Goal: Task Accomplishment & Management: Use online tool/utility

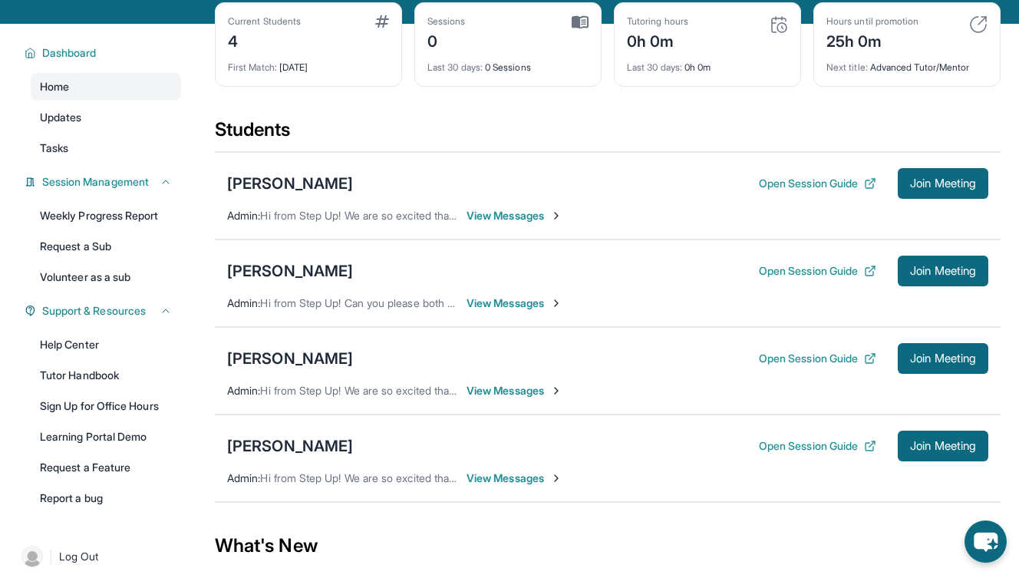
scroll to position [77, 0]
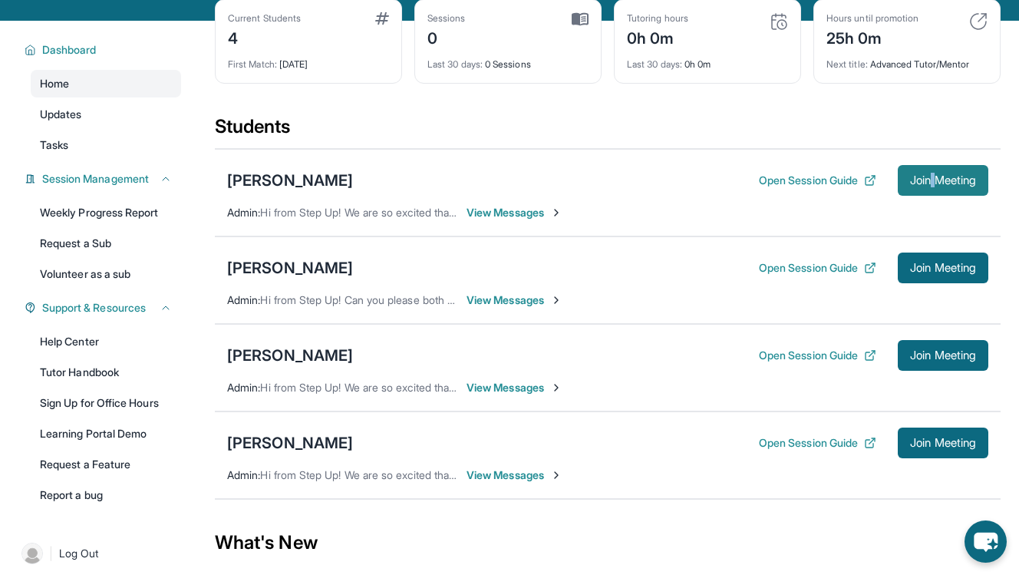
click at [910, 177] on span "Join Meeting" at bounding box center [943, 180] width 66 height 9
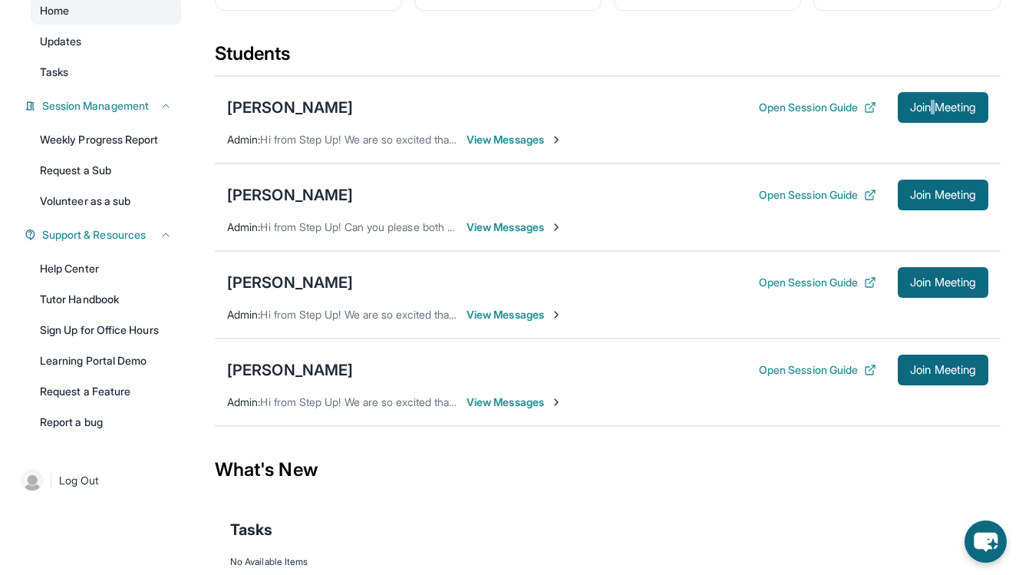
scroll to position [155, 0]
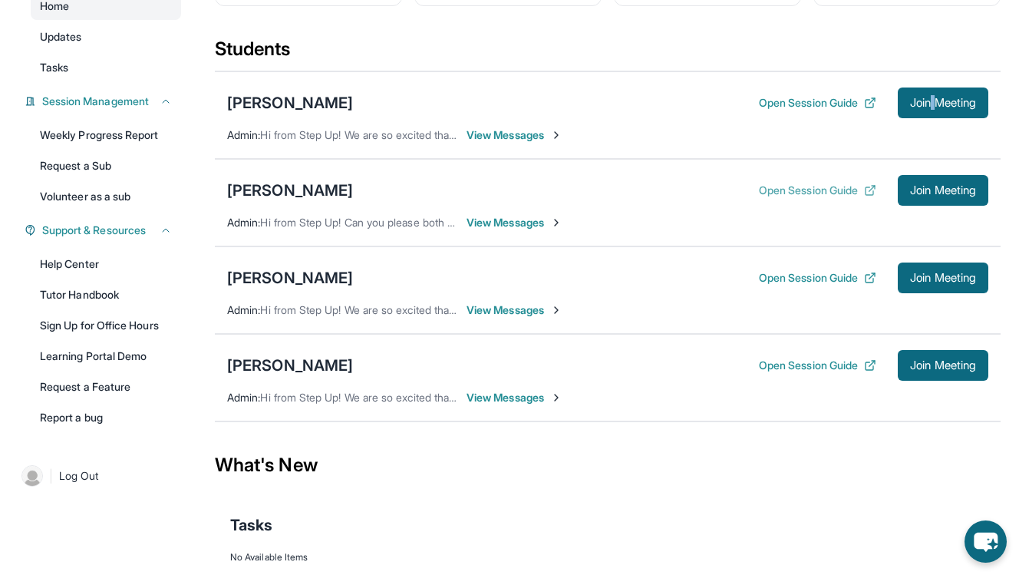
click at [869, 190] on icon at bounding box center [870, 190] width 12 height 12
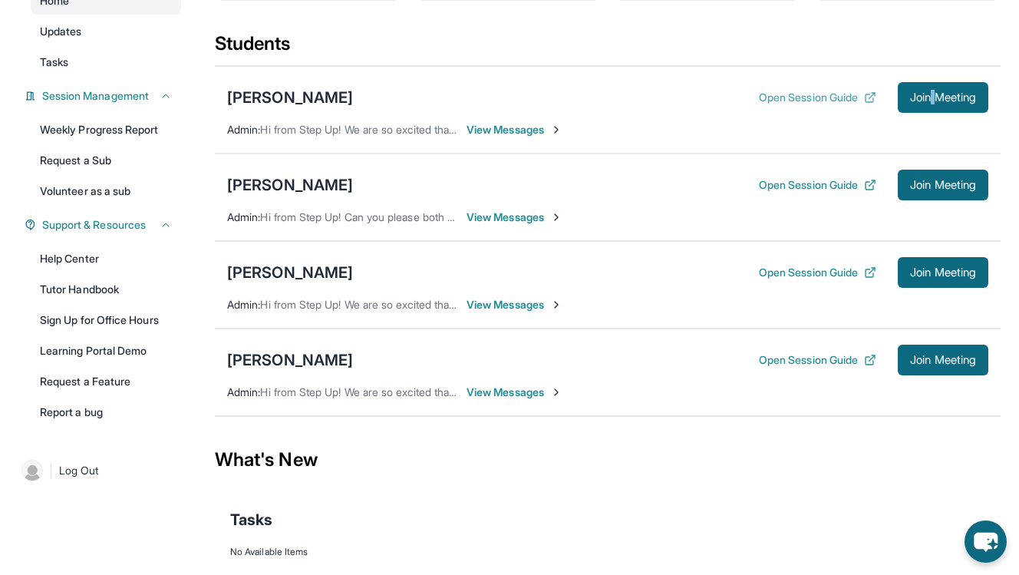
scroll to position [206, 0]
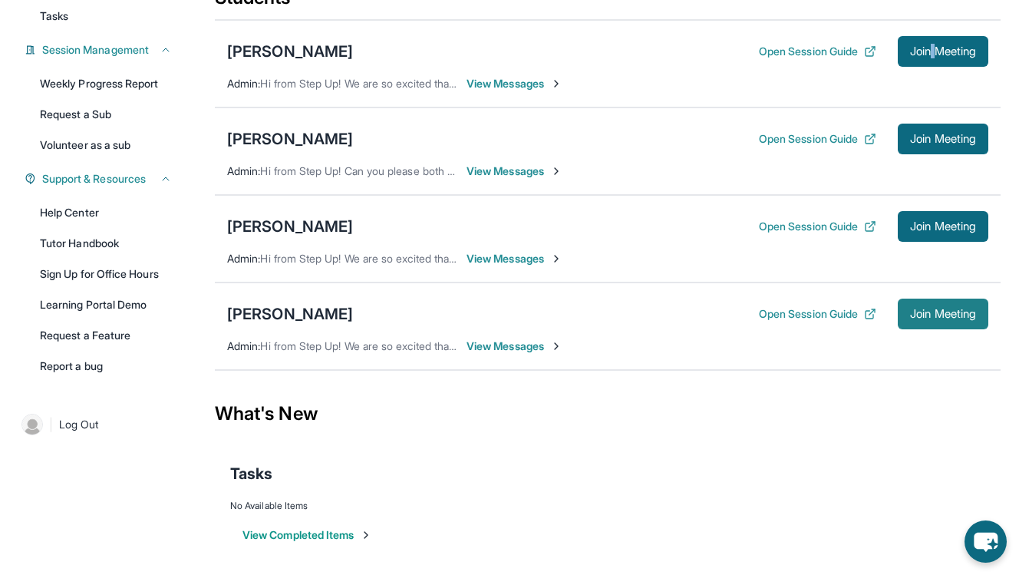
click at [983, 304] on button "Join Meeting" at bounding box center [942, 313] width 91 height 31
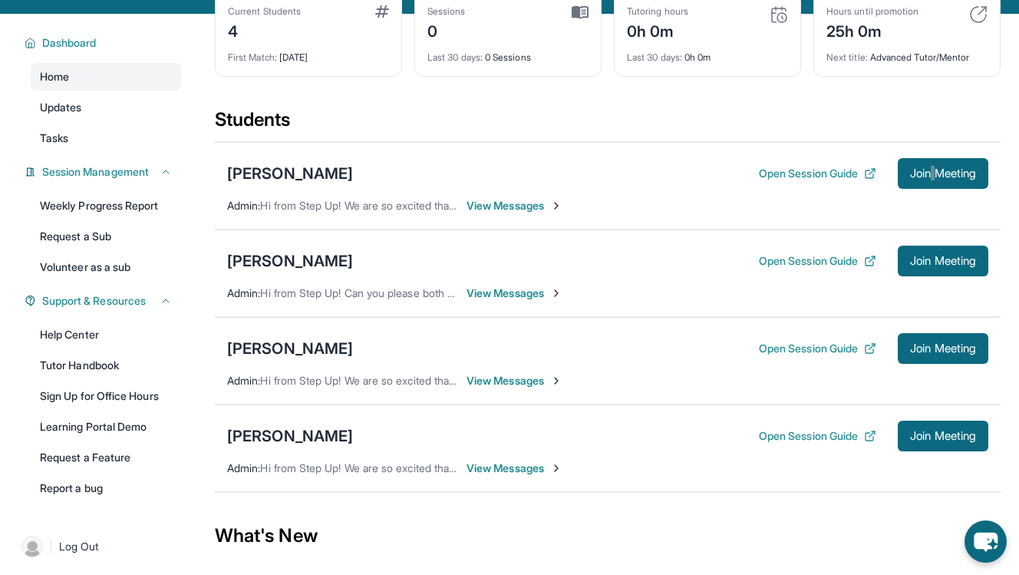
scroll to position [129, 0]
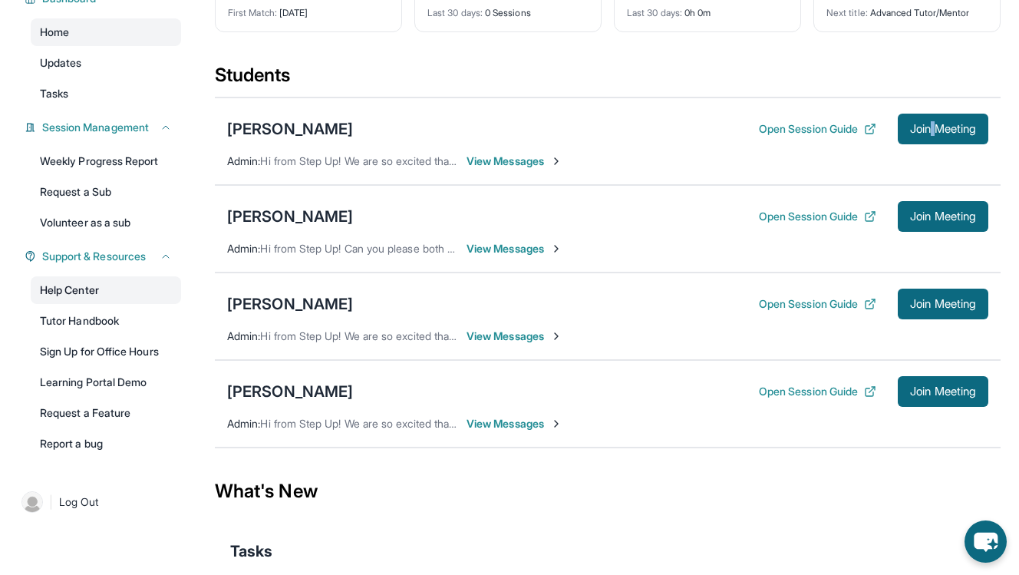
click at [72, 291] on link "Help Center" at bounding box center [106, 290] width 150 height 28
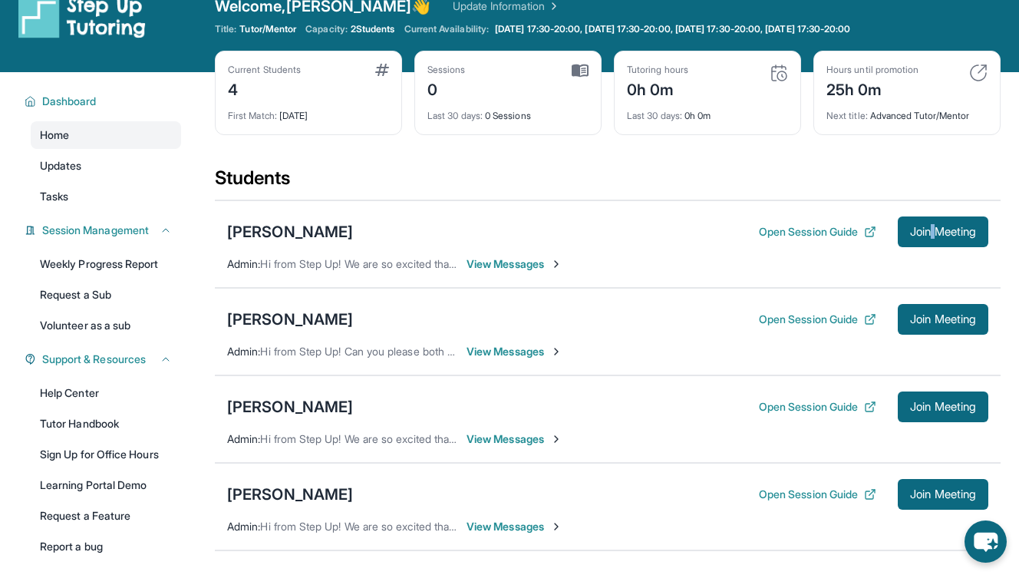
scroll to position [0, 0]
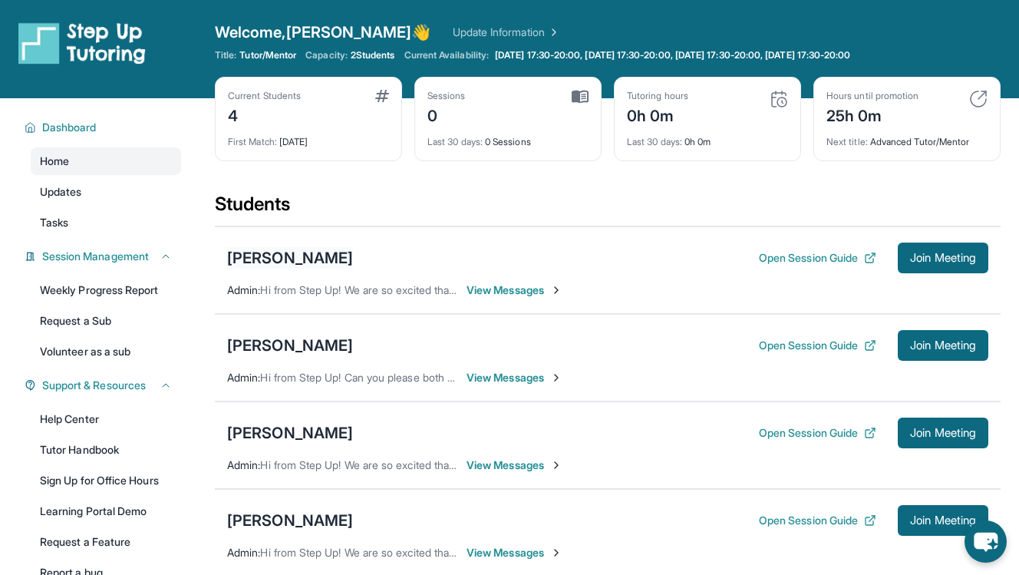
click at [353, 257] on div "[PERSON_NAME]" at bounding box center [290, 257] width 126 height 21
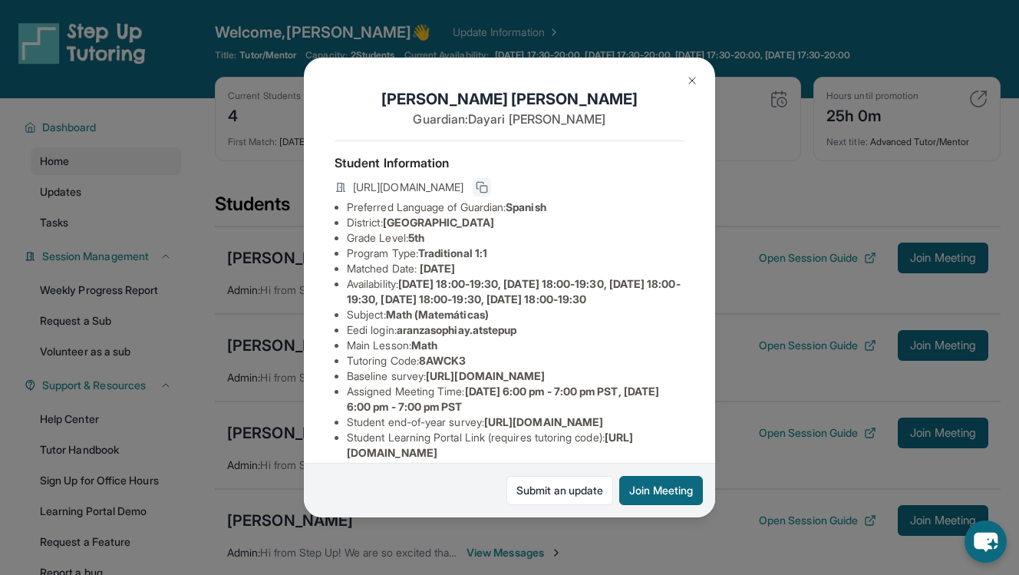
click at [488, 189] on icon at bounding box center [482, 187] width 12 height 12
click at [697, 72] on button at bounding box center [692, 80] width 31 height 31
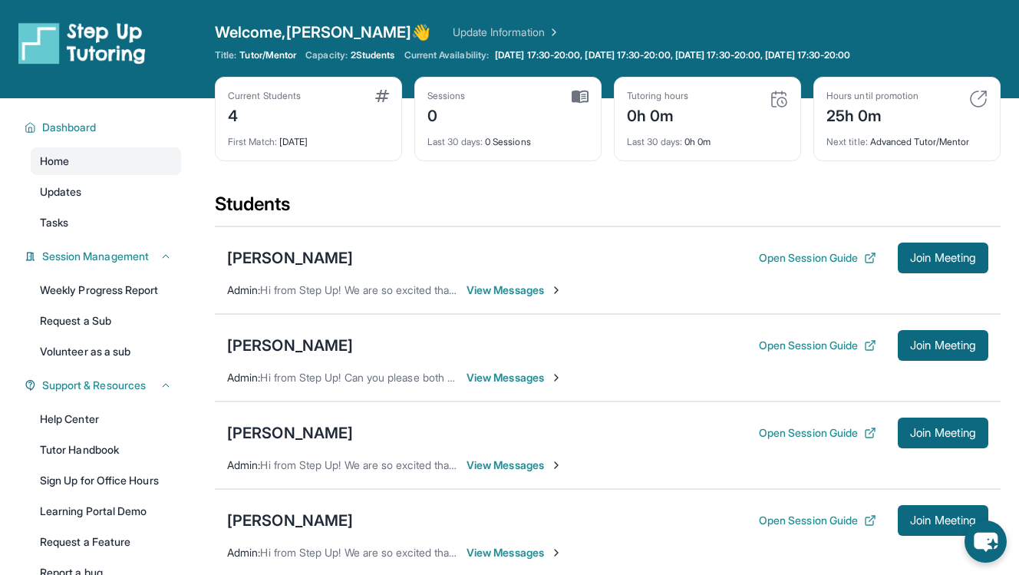
click at [267, 155] on div "Current Students 4 First Match : [DATE]" at bounding box center [308, 119] width 187 height 84
click at [242, 120] on div "4" at bounding box center [264, 114] width 73 height 25
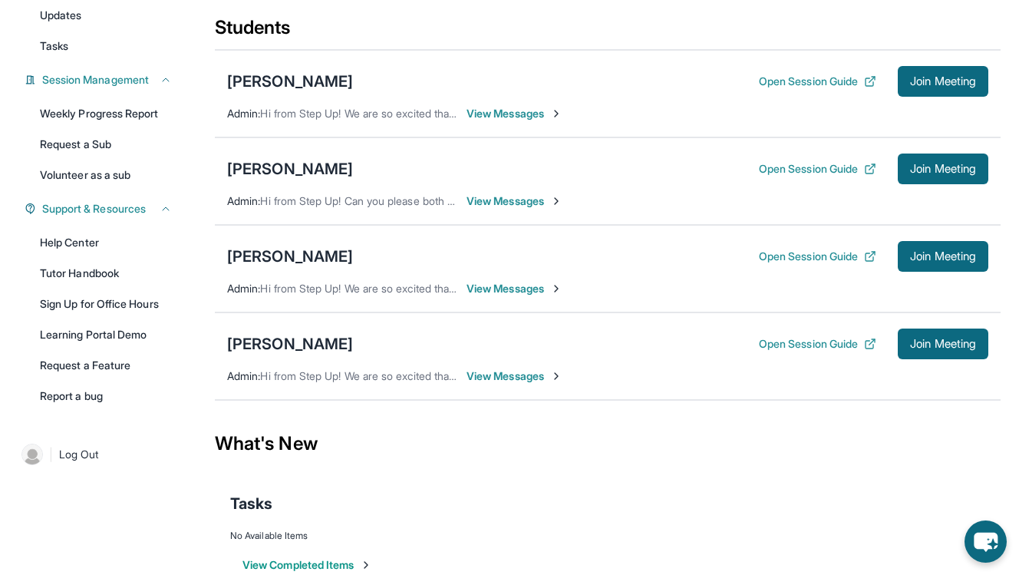
scroll to position [211, 0]
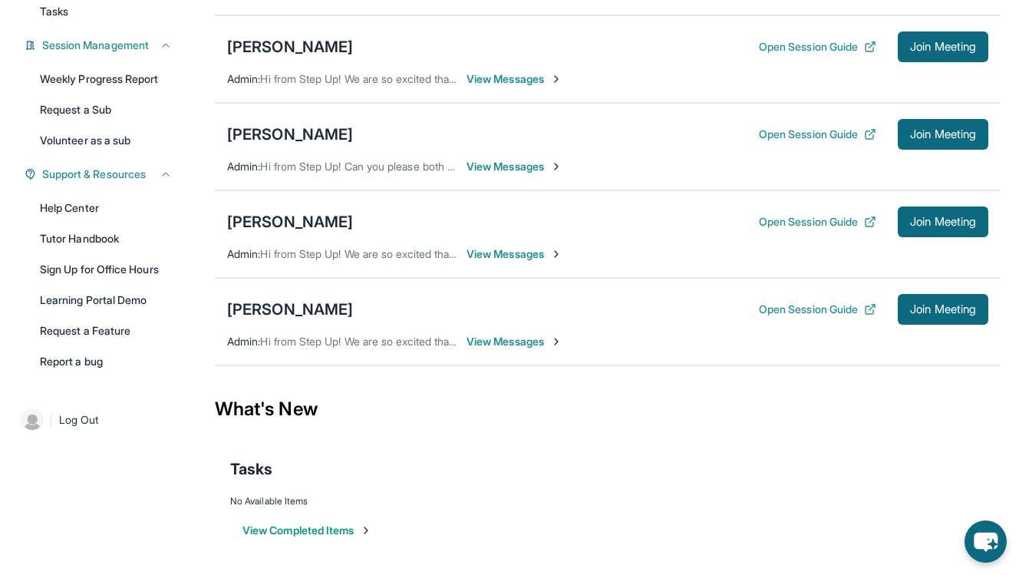
click at [499, 338] on span "View Messages" at bounding box center [514, 341] width 96 height 15
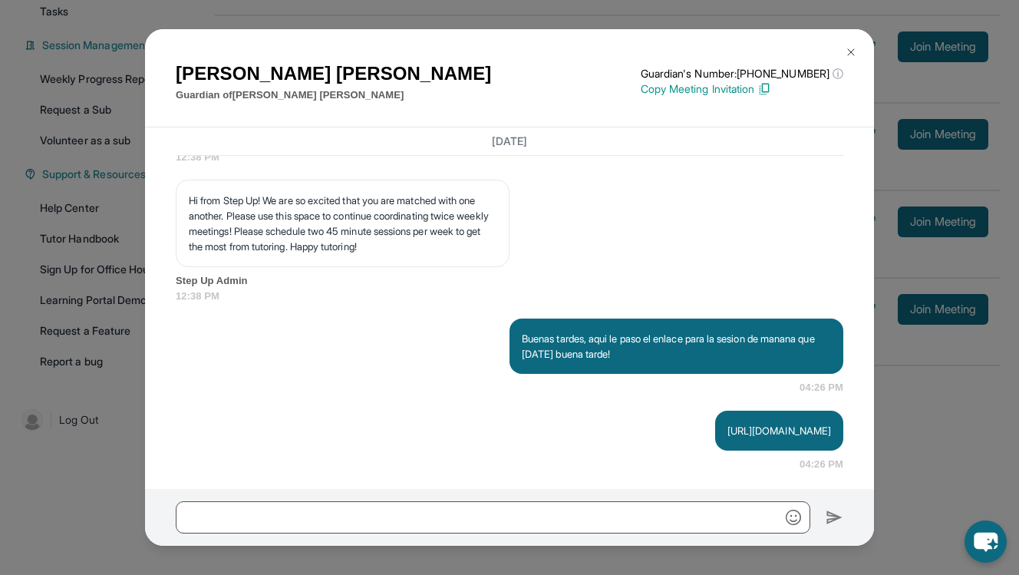
scroll to position [1786, 0]
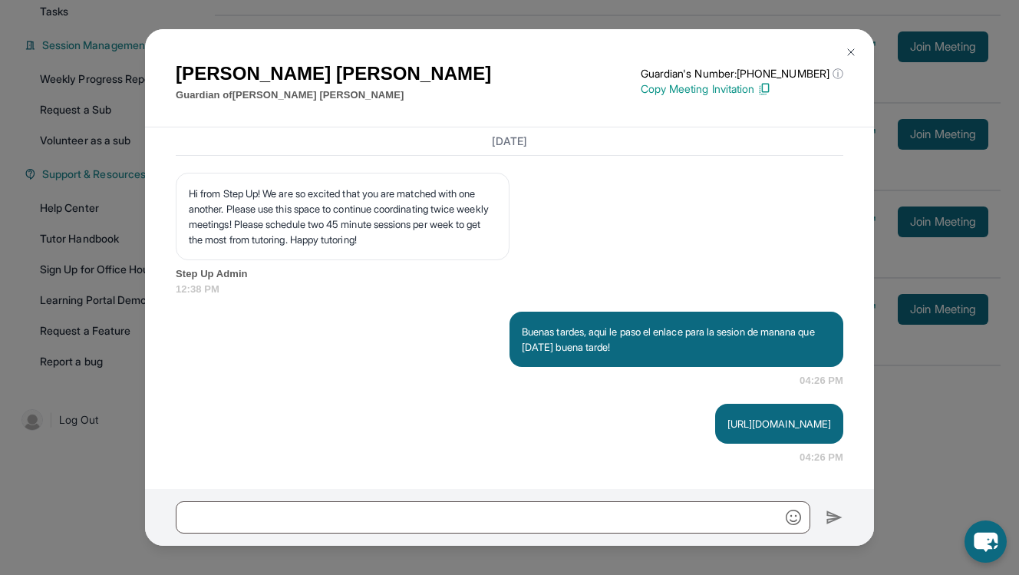
click at [948, 425] on div "[PERSON_NAME] Guardian of [PERSON_NAME] Guardian's Number: [PHONE_NUMBER] ⓘ Thi…" at bounding box center [509, 287] width 1019 height 575
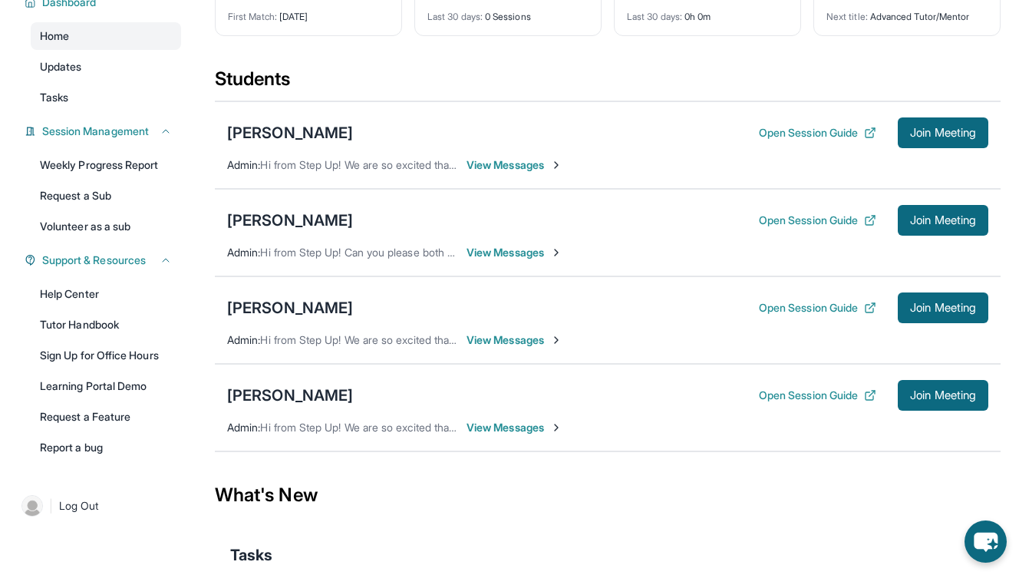
scroll to position [93, 0]
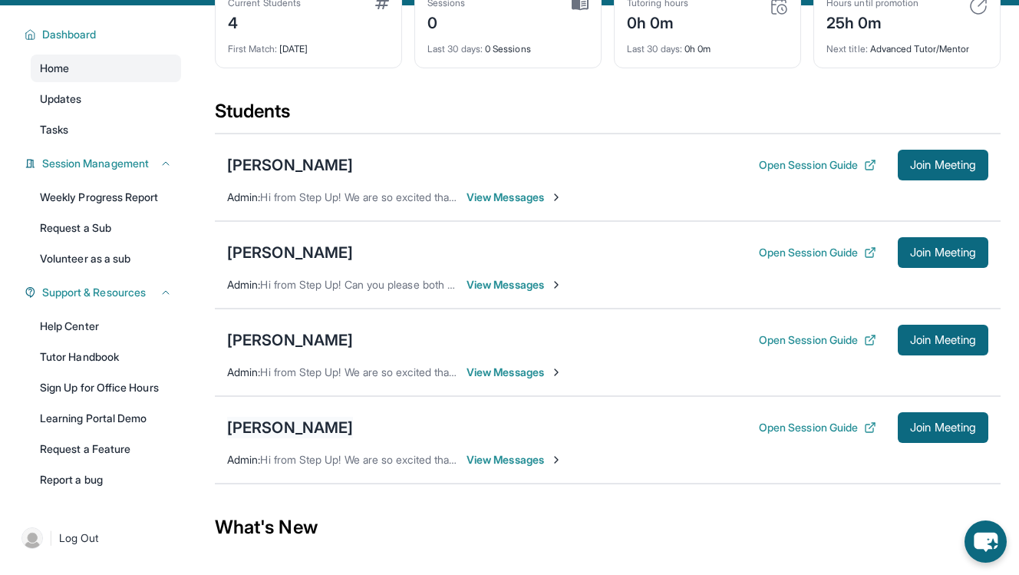
click at [283, 435] on div "[PERSON_NAME]" at bounding box center [290, 427] width 126 height 21
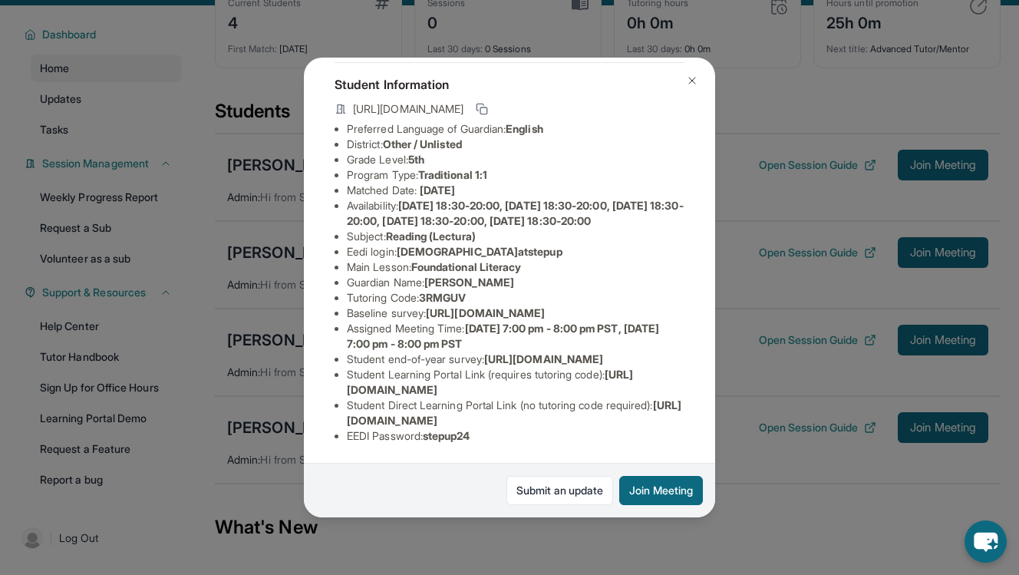
scroll to position [177, 0]
click at [686, 81] on img at bounding box center [692, 80] width 12 height 12
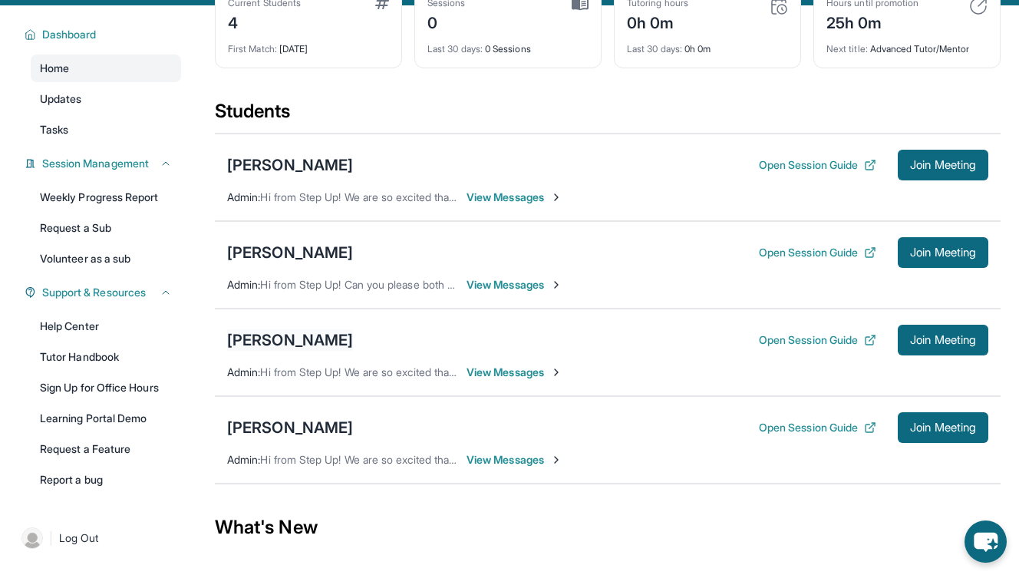
click at [311, 341] on div "[PERSON_NAME]" at bounding box center [290, 339] width 126 height 21
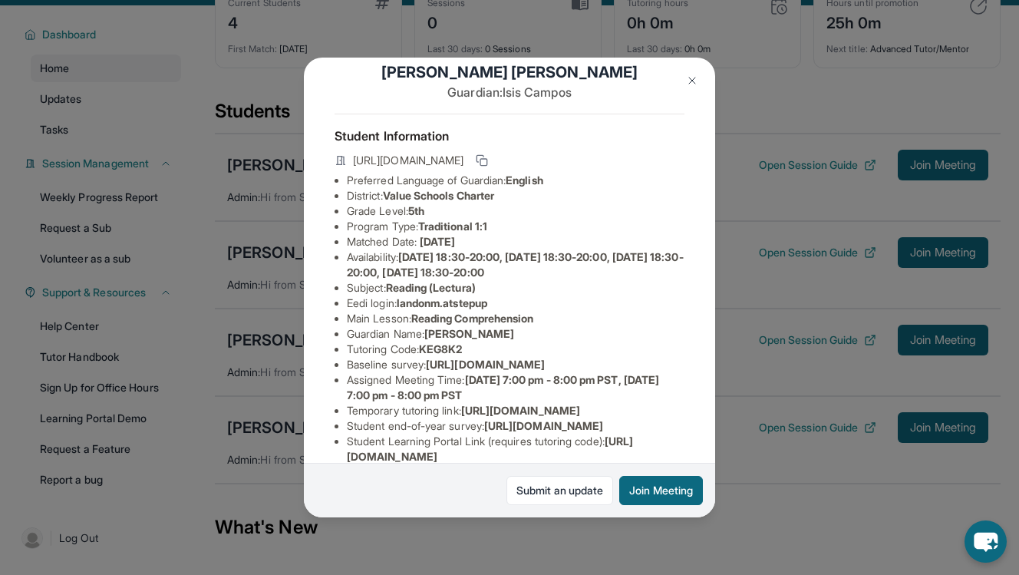
scroll to position [32, 0]
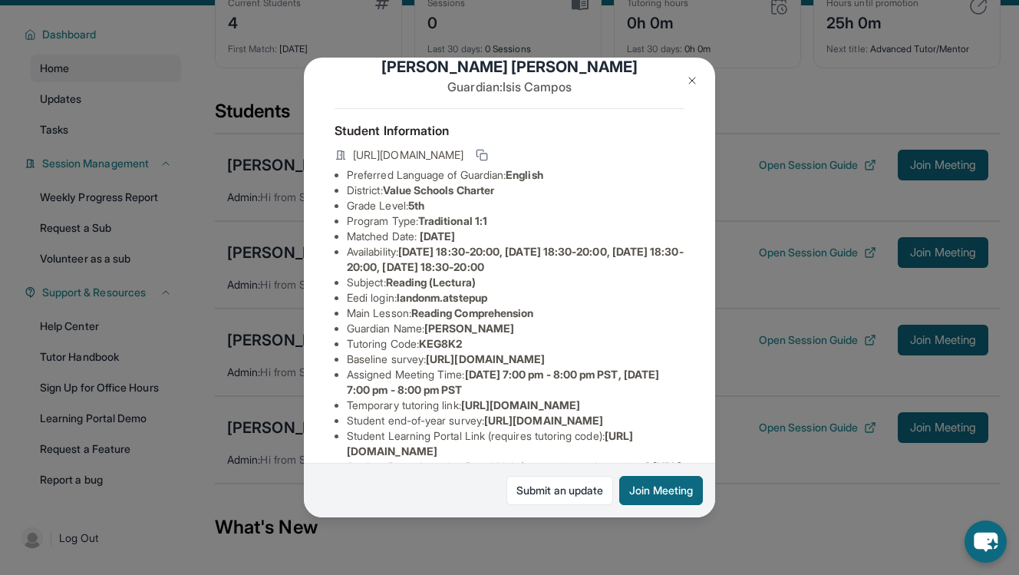
click at [695, 81] on img at bounding box center [692, 80] width 12 height 12
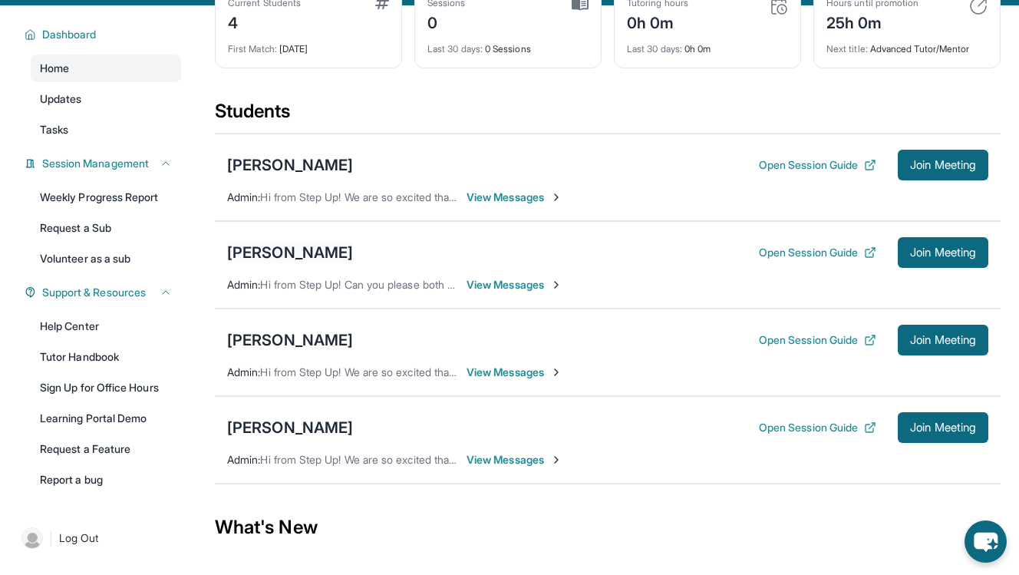
click at [353, 255] on div "[PERSON_NAME]" at bounding box center [290, 252] width 126 height 21
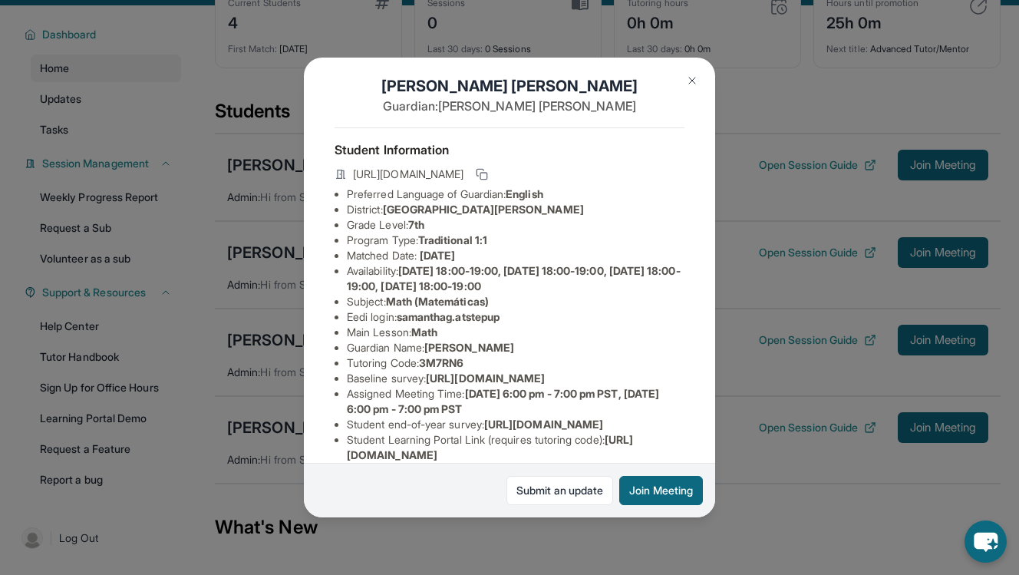
scroll to position [0, 0]
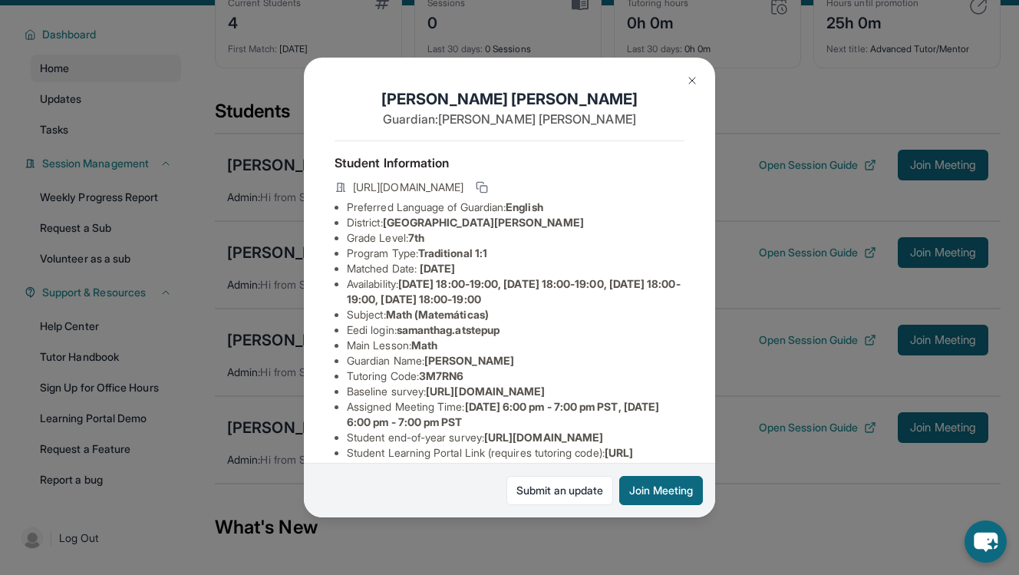
click at [698, 81] on button at bounding box center [692, 80] width 31 height 31
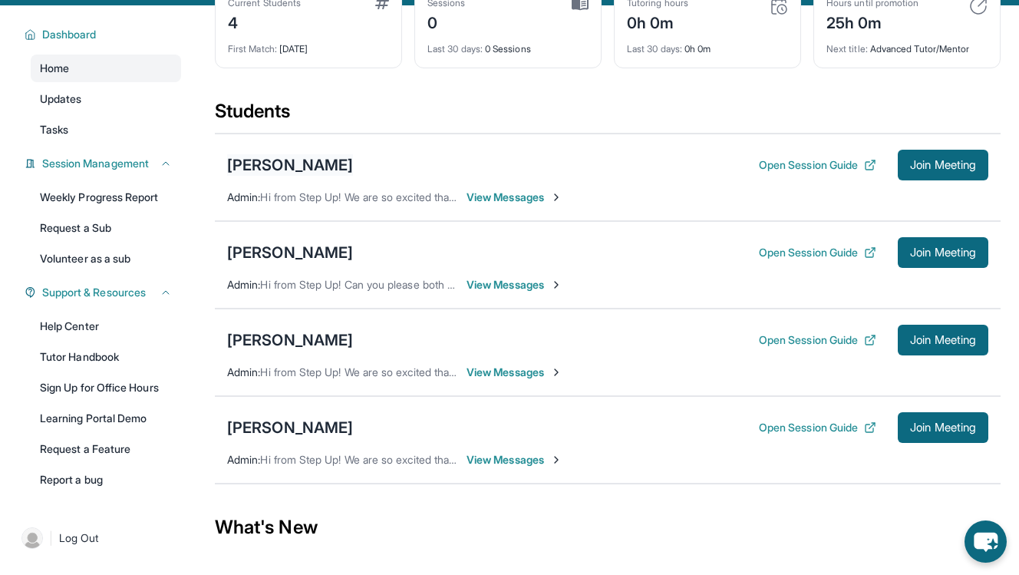
click at [353, 170] on div "[PERSON_NAME]" at bounding box center [290, 164] width 126 height 21
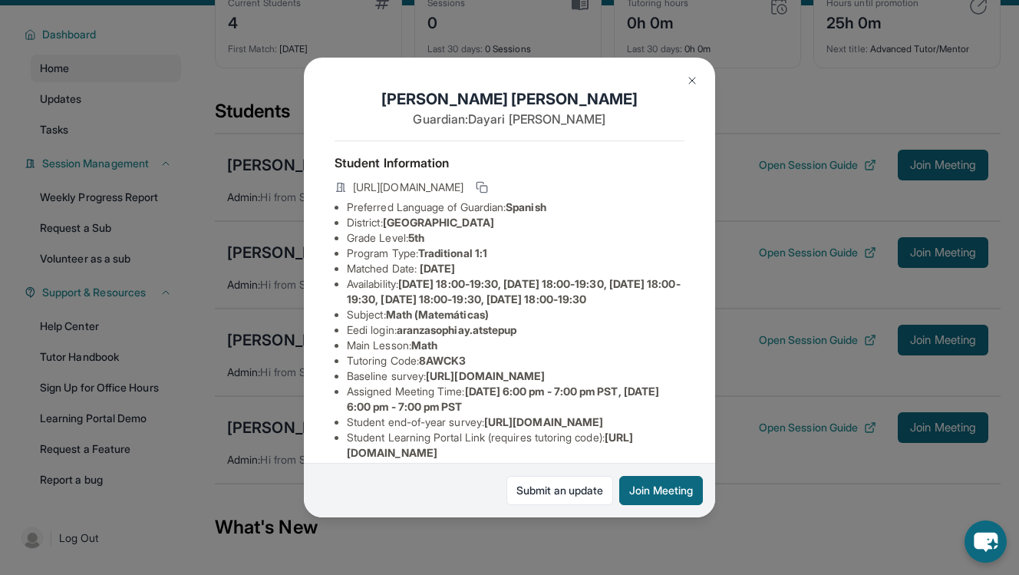
click at [692, 75] on img at bounding box center [692, 80] width 12 height 12
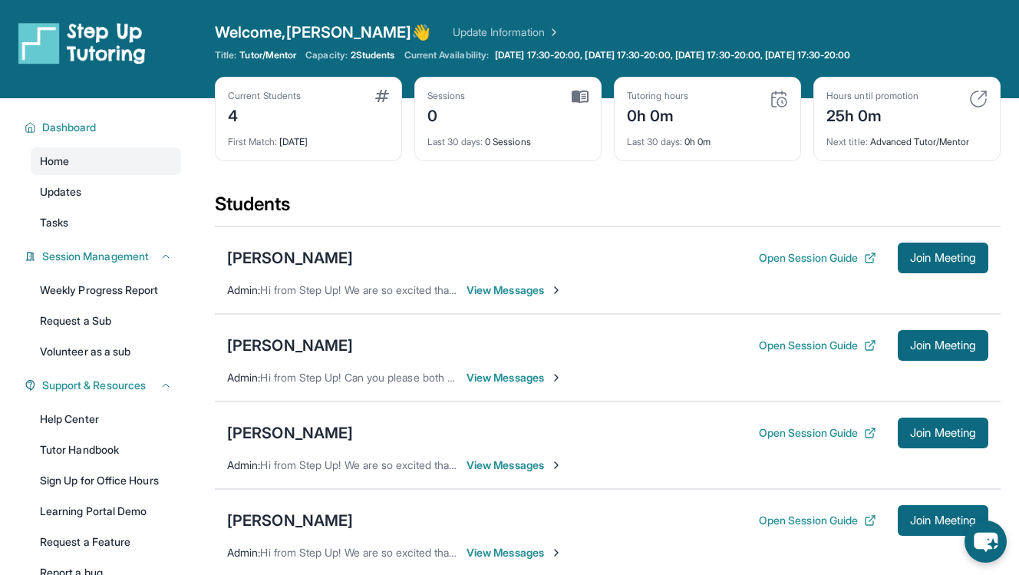
click at [251, 112] on div "4" at bounding box center [264, 114] width 73 height 25
